Goal: Transaction & Acquisition: Purchase product/service

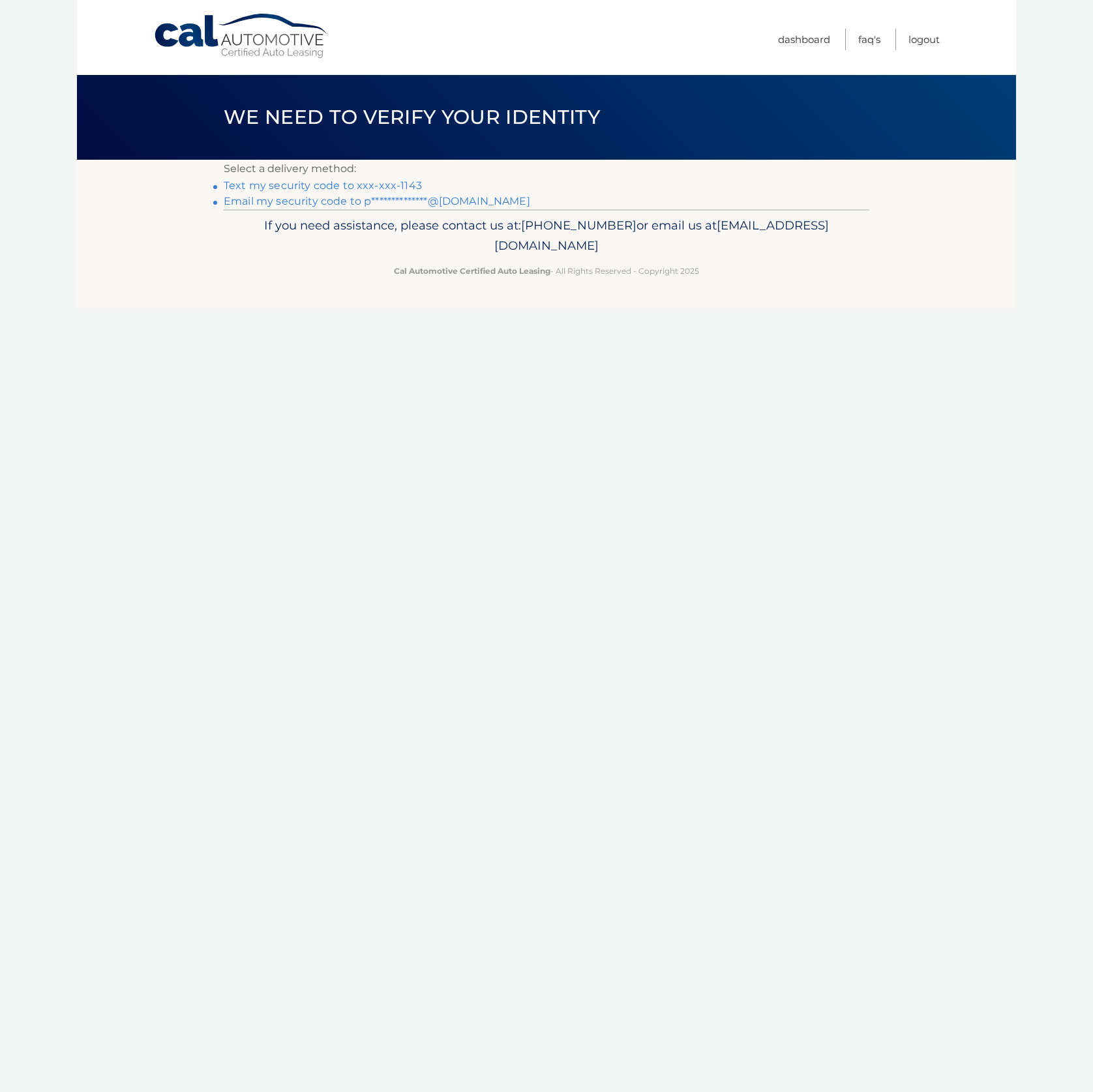
click at [373, 186] on link "Text my security code to xxx-xxx-1143" at bounding box center [322, 185] width 198 height 13
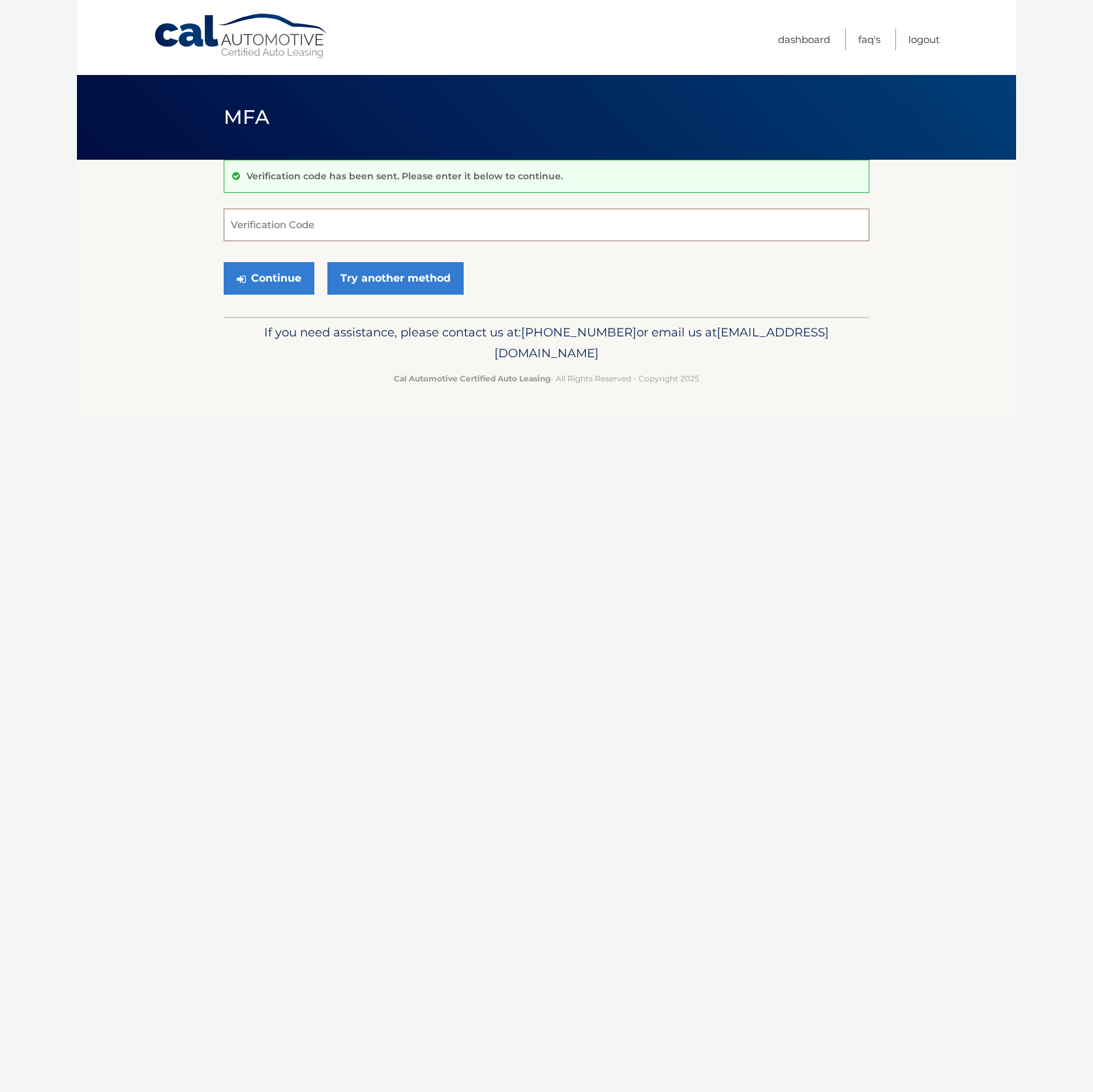
click at [328, 221] on input "Verification Code" at bounding box center [546, 225] width 646 height 32
type input "087756"
click at [276, 284] on button "Continue" at bounding box center [268, 278] width 91 height 32
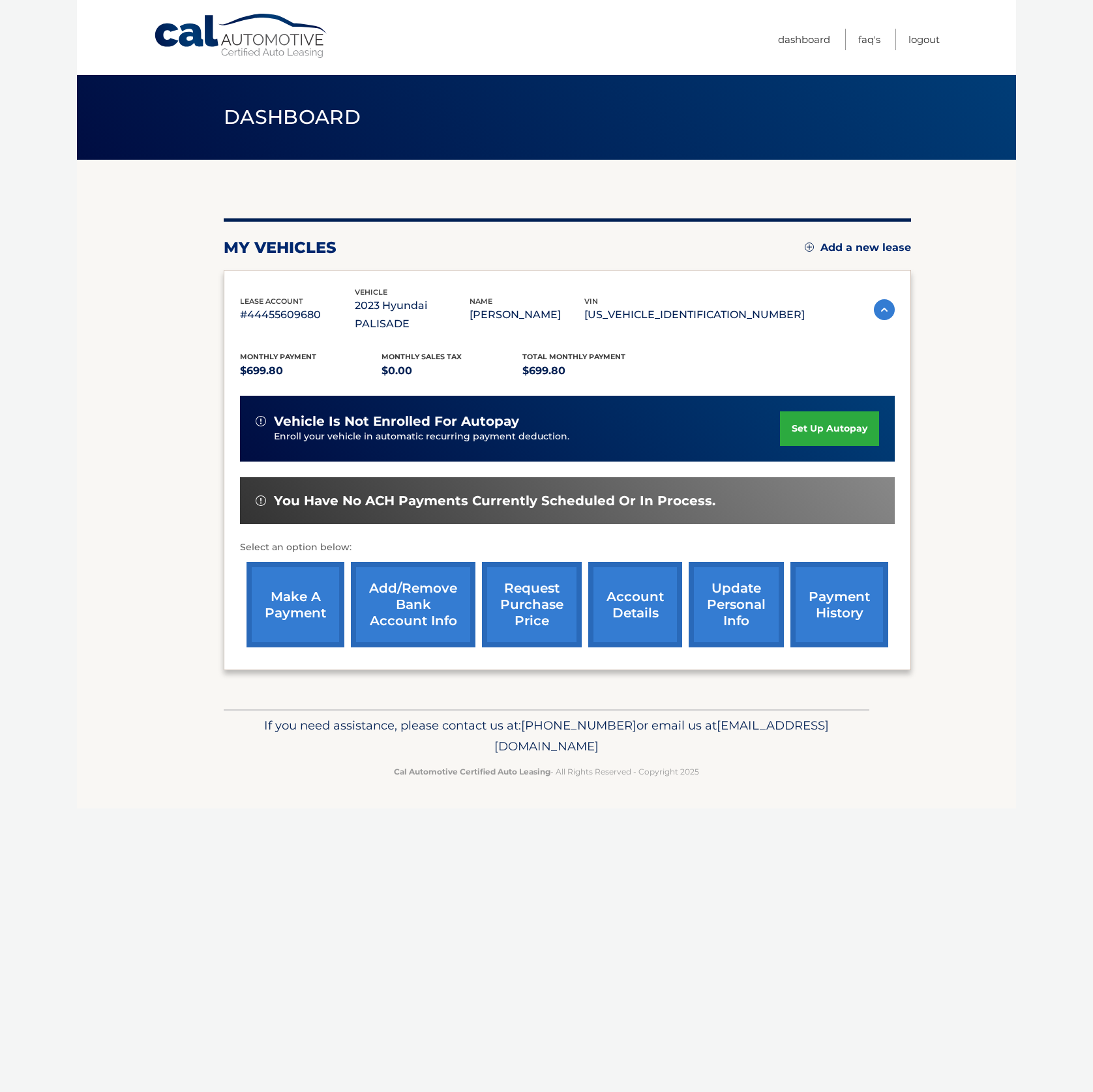
click at [321, 576] on link "make a payment" at bounding box center [295, 604] width 98 height 85
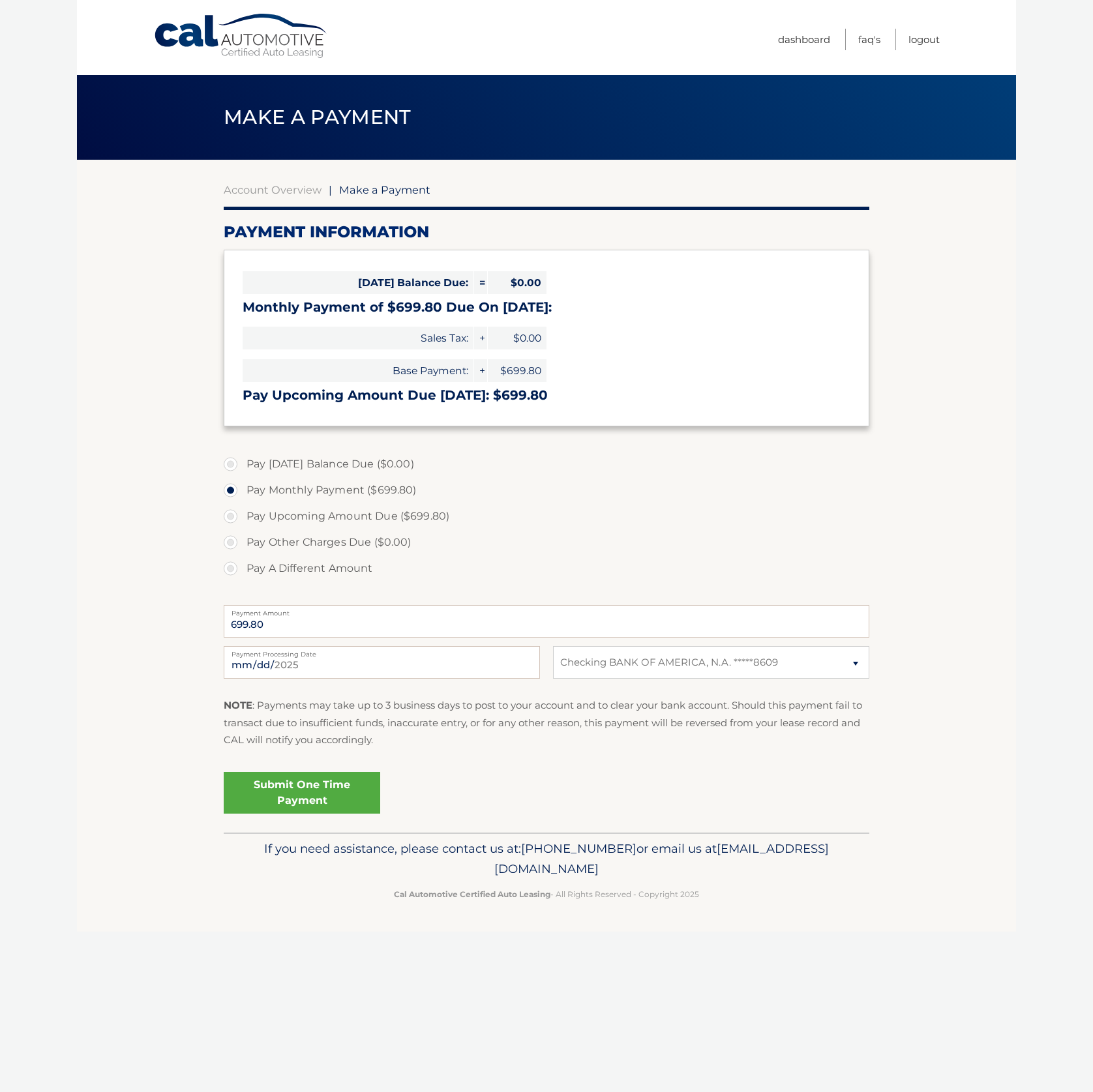
select select "MWI3YjM2ZGEtMGViMy00NTUwLThhMmMtNWVlMzZmNzU1NTY1"
click at [232, 566] on label "Pay A Different Amount" at bounding box center [546, 568] width 646 height 26
click at [232, 566] on input "Pay A Different Amount" at bounding box center [235, 566] width 13 height 21
radio input "true"
click at [333, 619] on input "Payment Amount" at bounding box center [546, 621] width 646 height 32
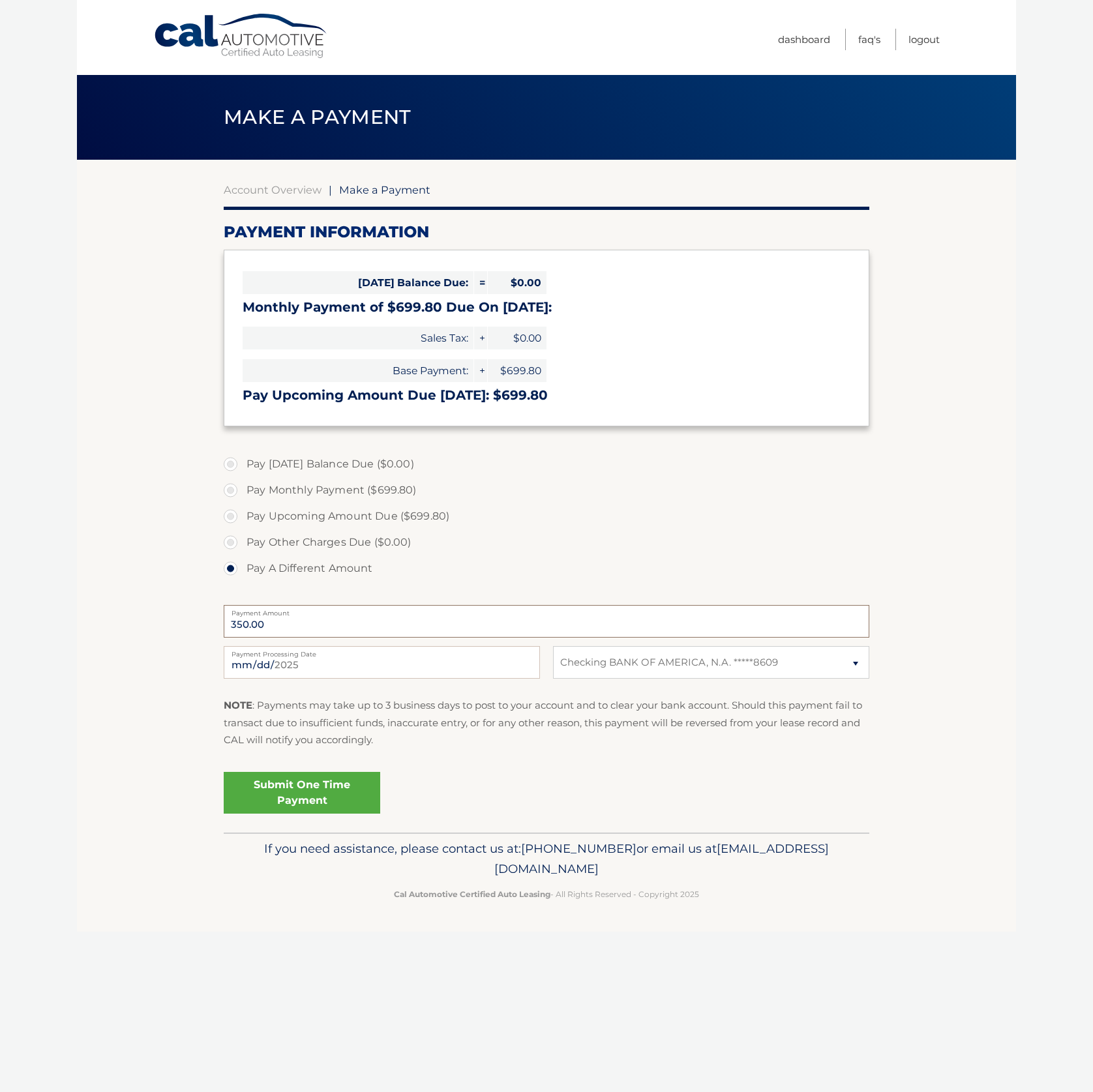
type input "350.00"
click at [466, 690] on div "2025-09-30 Payment Processing Date This payment is scheduled after your grace p…" at bounding box center [546, 669] width 646 height 47
click at [412, 663] on input "2025-09-30" at bounding box center [381, 662] width 316 height 32
click at [516, 761] on fieldset "Pay Today's Balance Due ($0.00) Pay Monthly Payment ($699.80) Pay Upcoming Amou…" at bounding box center [546, 640] width 646 height 385
click at [298, 788] on link "Submit One Time Payment" at bounding box center [302, 793] width 156 height 42
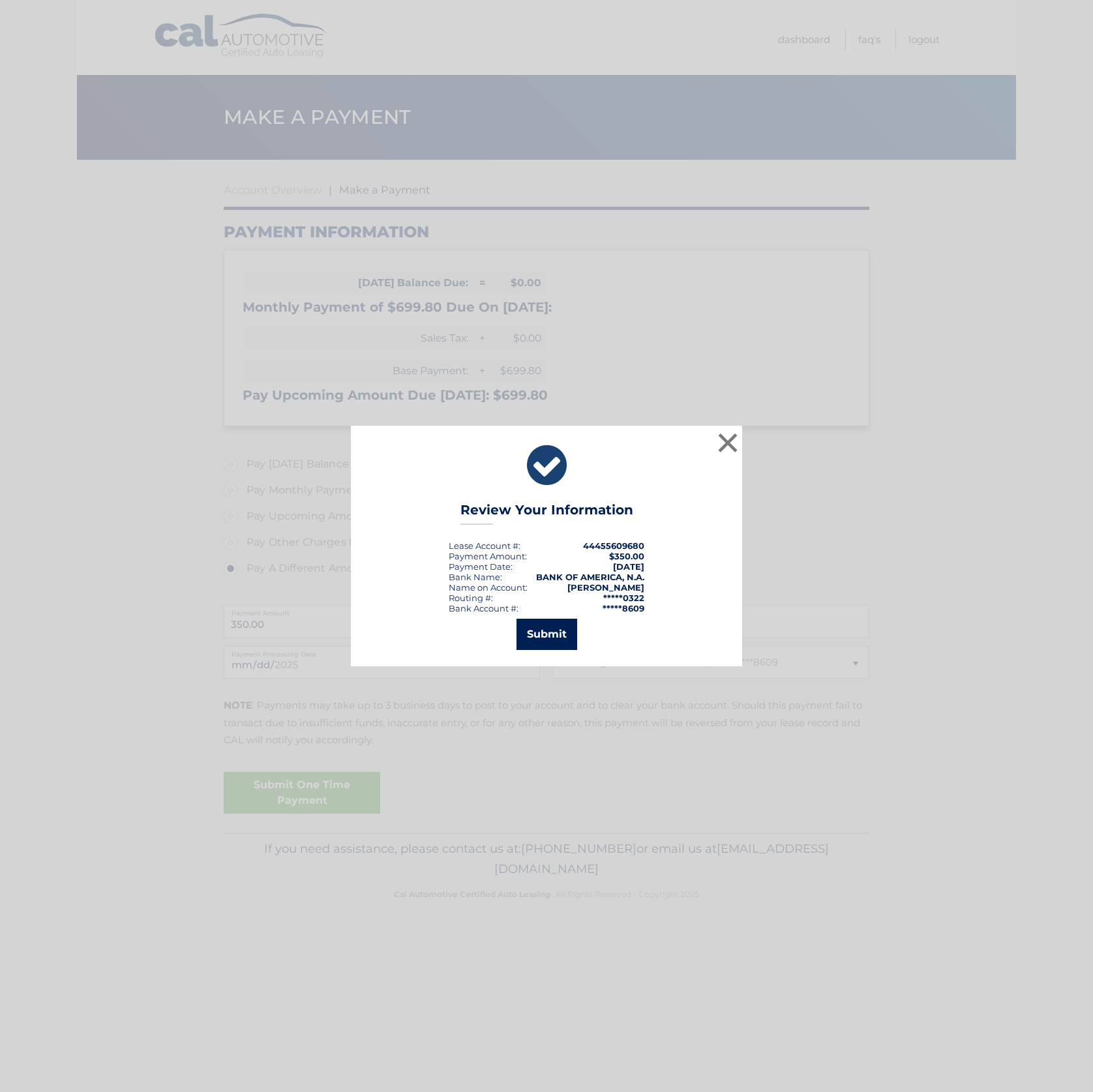
click at [541, 626] on button "Submit" at bounding box center [547, 634] width 61 height 31
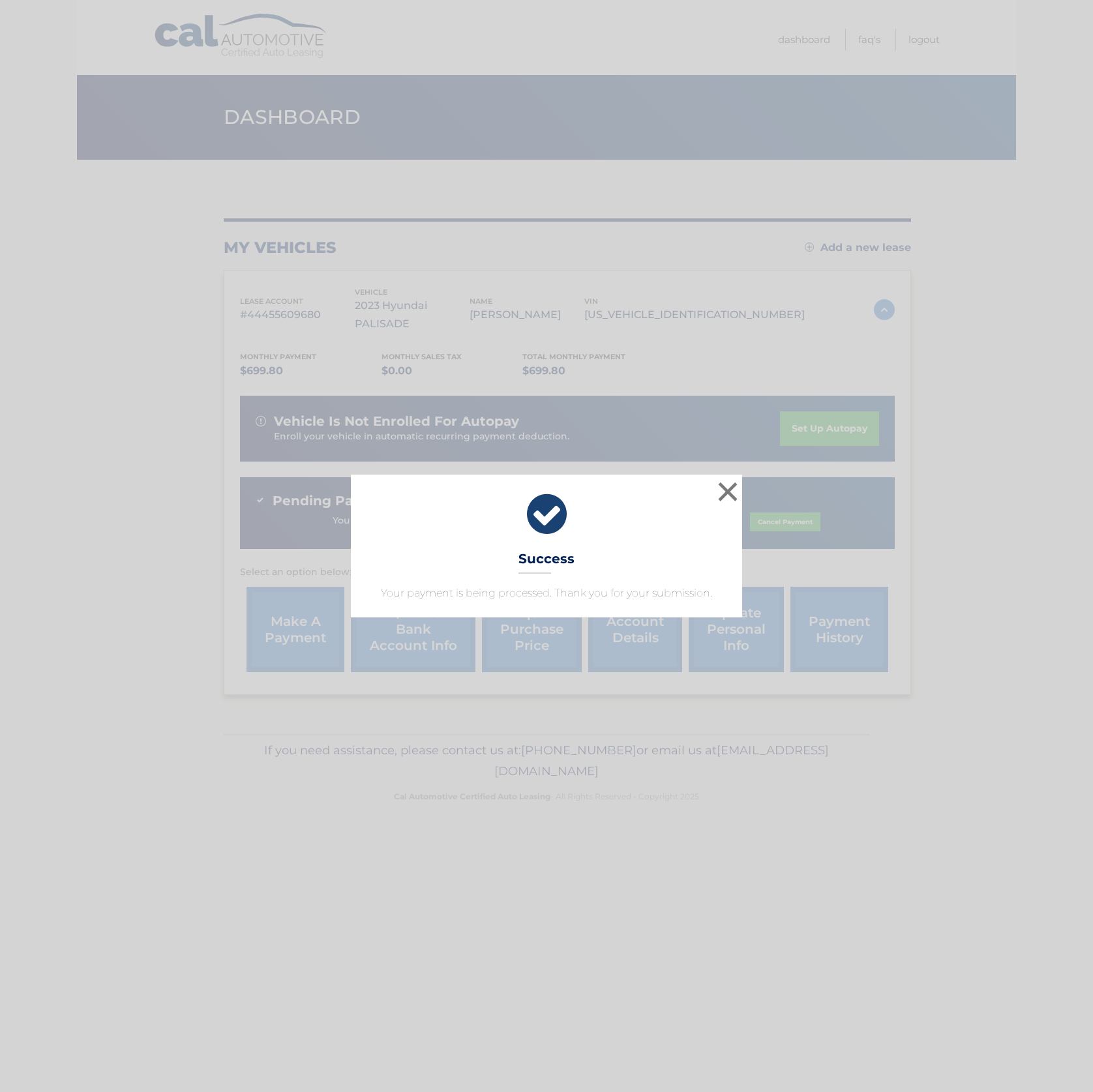
click at [726, 490] on button "×" at bounding box center [727, 491] width 26 height 26
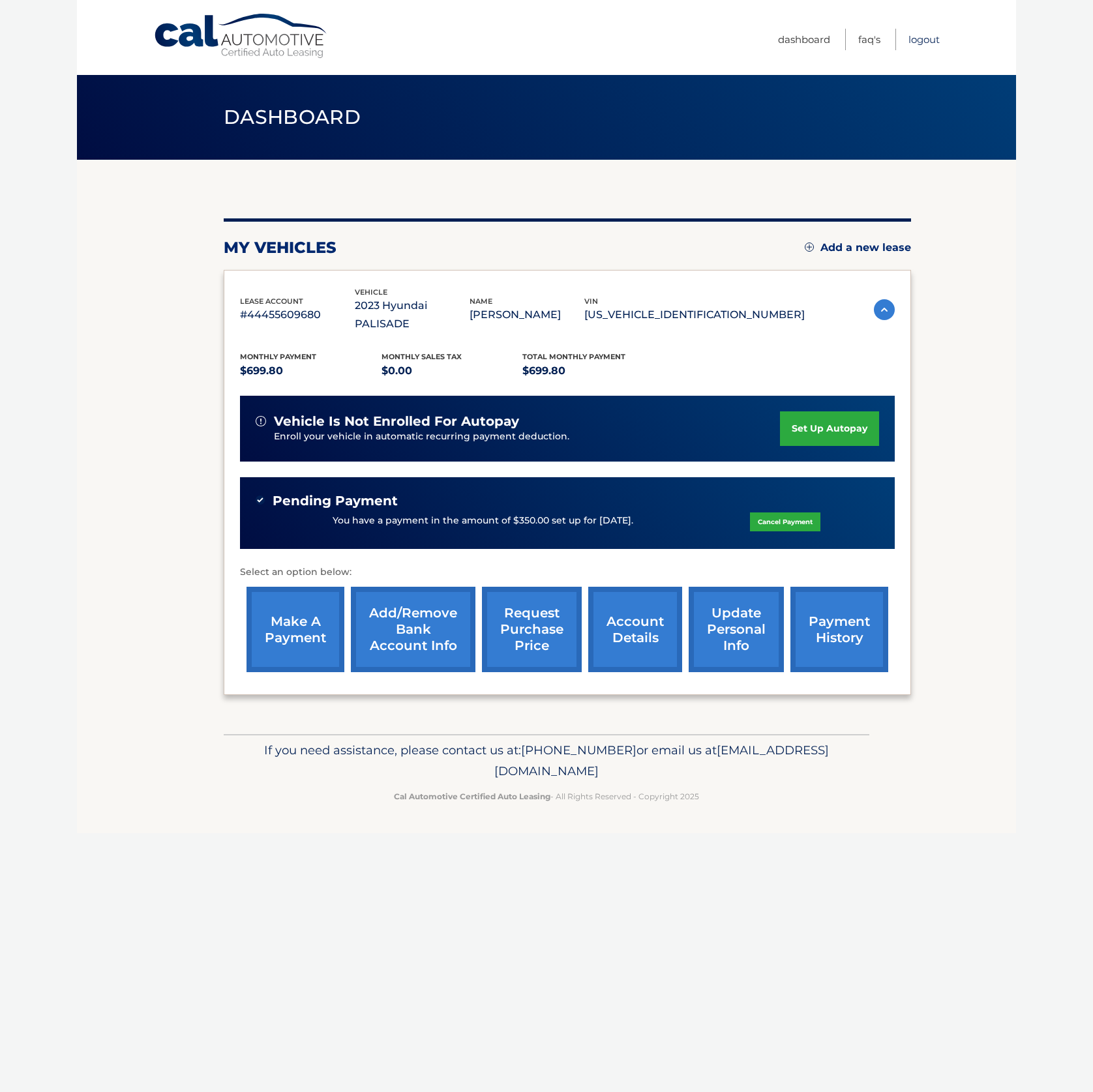
click at [930, 39] on link "Logout" at bounding box center [924, 39] width 31 height 22
